Goal: Transaction & Acquisition: Purchase product/service

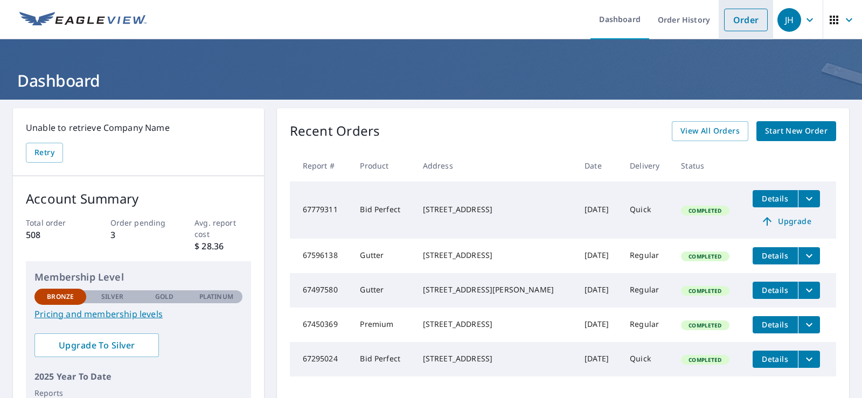
click at [744, 18] on link "Order" at bounding box center [746, 20] width 44 height 23
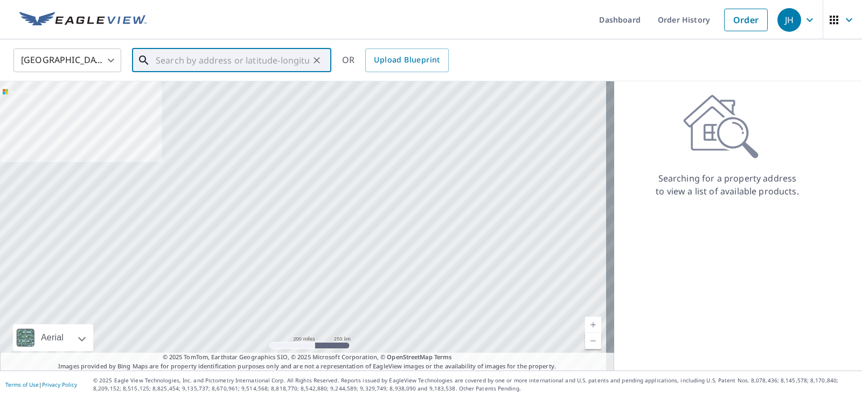
click at [195, 58] on input "text" at bounding box center [233, 60] width 154 height 30
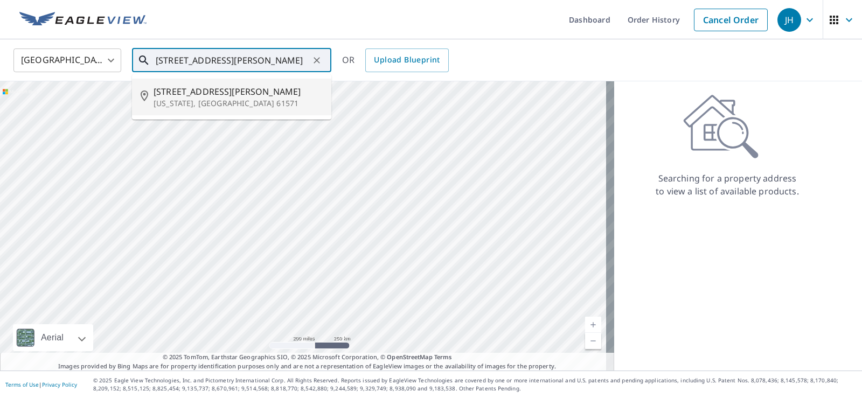
click at [177, 105] on p "[US_STATE], [GEOGRAPHIC_DATA] 61571" at bounding box center [238, 103] width 169 height 11
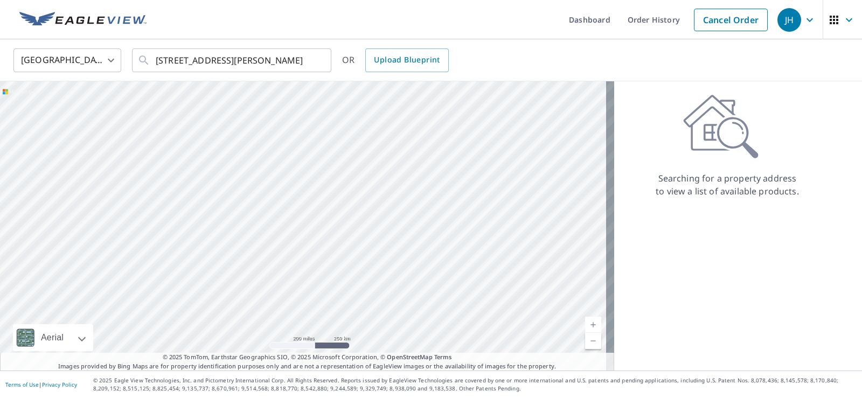
type input "[STREET_ADDRESS][PERSON_NAME][US_STATE]"
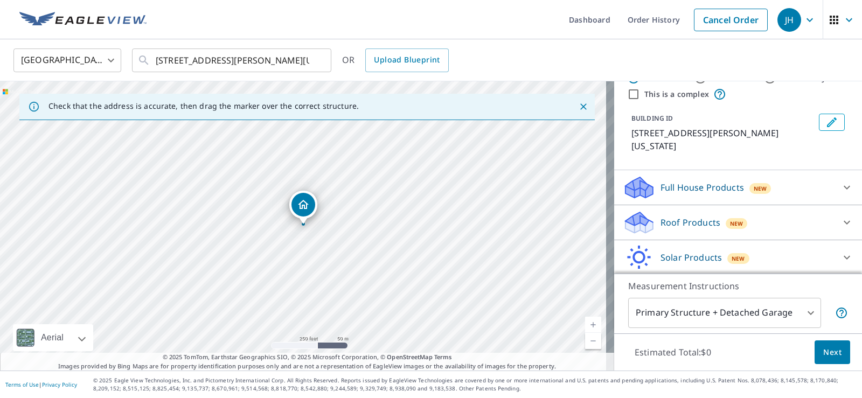
scroll to position [54, 0]
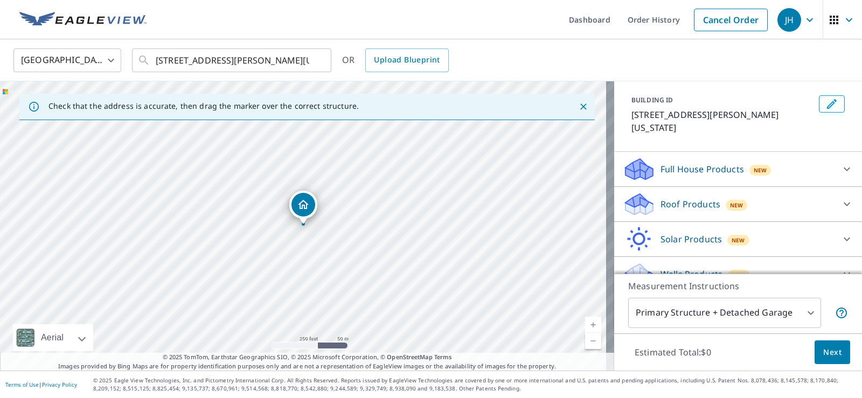
click at [692, 198] on p "Roof Products" at bounding box center [690, 204] width 60 height 13
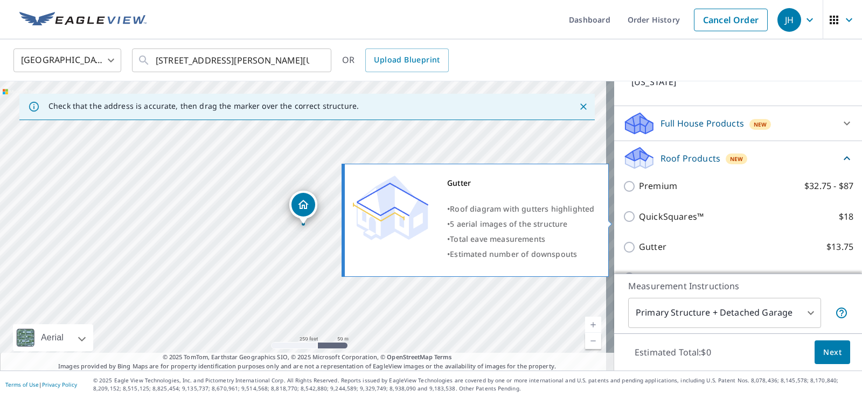
scroll to position [162, 0]
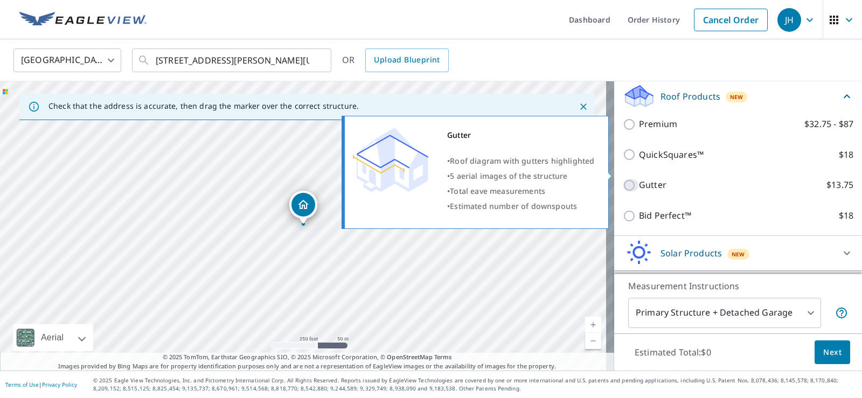
click at [625, 179] on input "Gutter $13.75" at bounding box center [631, 185] width 16 height 13
checkbox input "true"
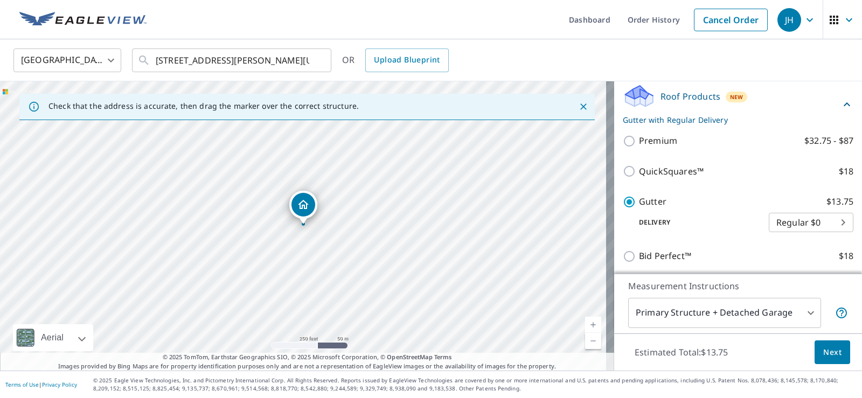
click at [829, 349] on span "Next" at bounding box center [832, 352] width 18 height 13
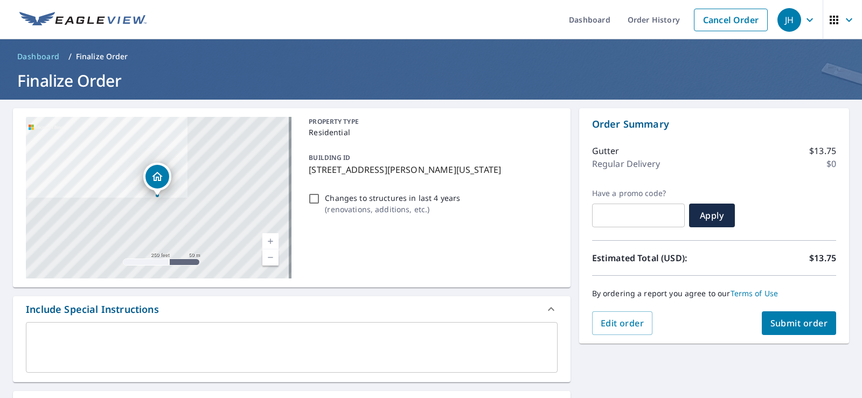
click at [796, 323] on span "Submit order" at bounding box center [799, 323] width 58 height 12
